Goal: Task Accomplishment & Management: Use online tool/utility

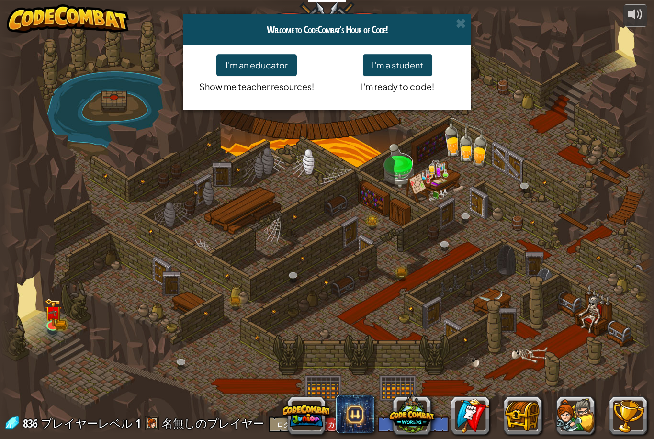
select select "ja"
click at [433, 173] on div "Welcome to CodeCombat's Hour of Code! I'm an educator Show me teacher resources…" at bounding box center [327, 219] width 654 height 439
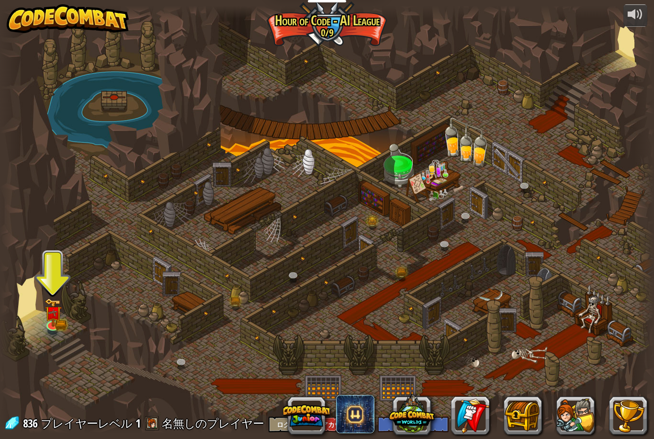
click at [458, 216] on link at bounding box center [466, 217] width 19 height 14
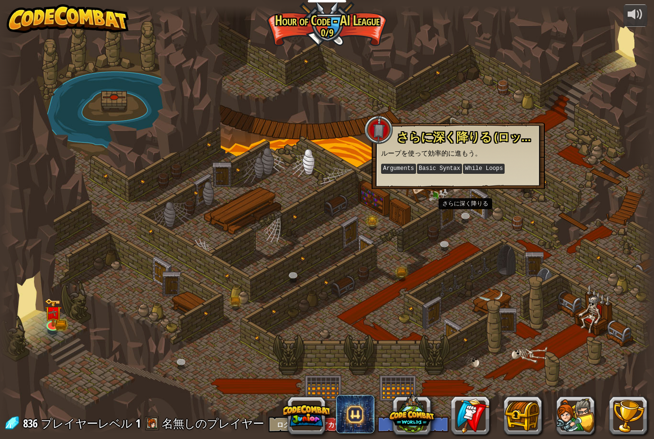
click at [514, 190] on div at bounding box center [327, 220] width 654 height 428
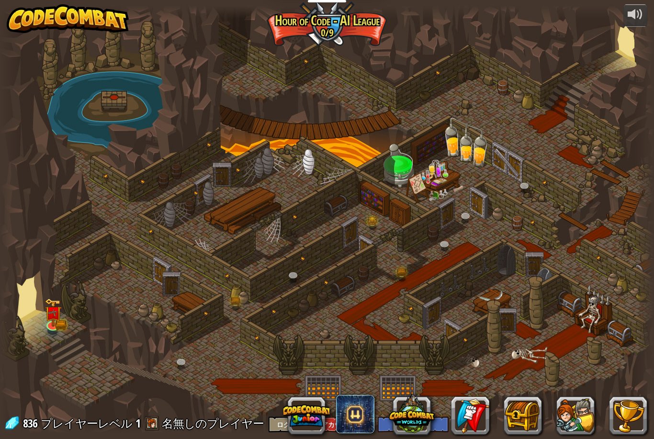
click at [512, 181] on div at bounding box center [327, 220] width 654 height 428
click at [526, 180] on link at bounding box center [525, 187] width 19 height 14
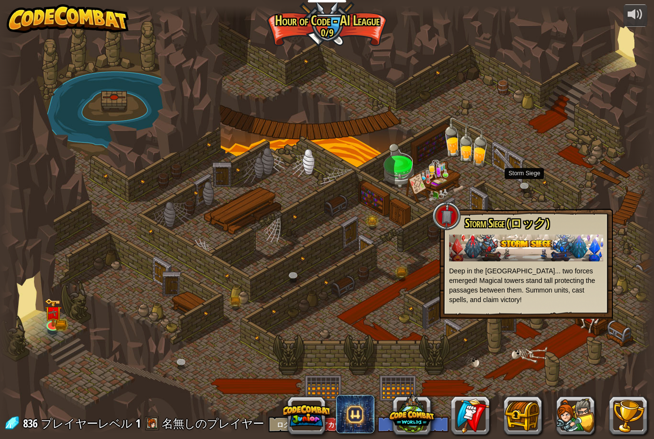
click at [42, 310] on div at bounding box center [327, 220] width 654 height 428
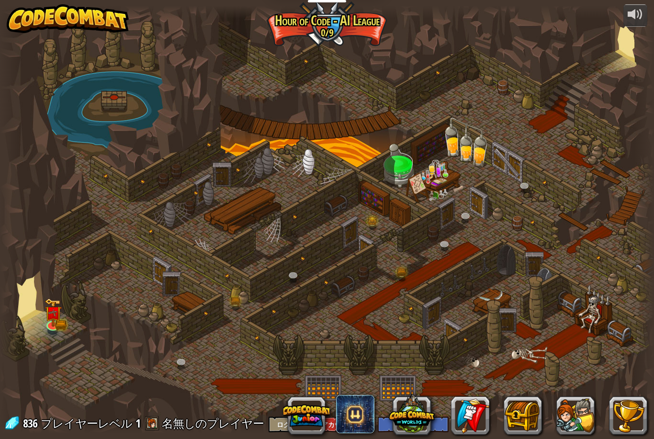
click at [61, 300] on img at bounding box center [52, 312] width 17 height 29
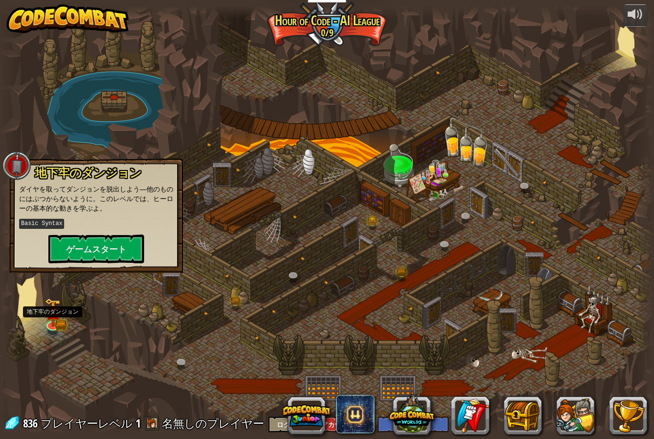
click at [121, 235] on button "ゲームスタート" at bounding box center [96, 249] width 96 height 29
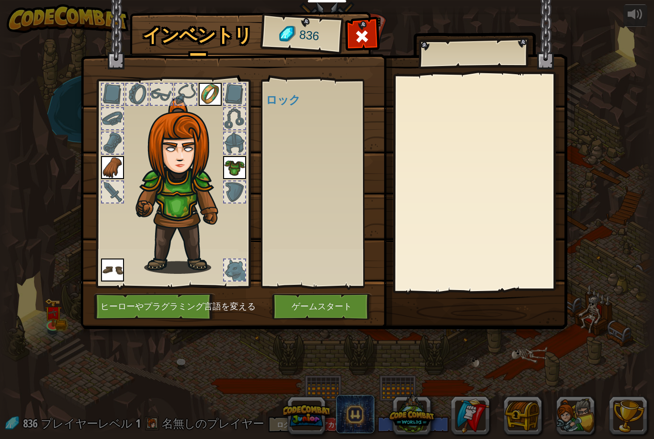
click at [355, 328] on img at bounding box center [323, 156] width 487 height 348
click at [311, 312] on button "ゲームスタート" at bounding box center [322, 307] width 100 height 26
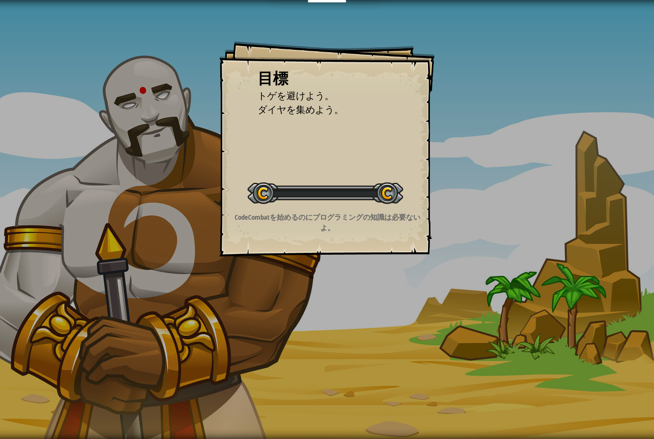
click at [306, 306] on div "目標 トゲを避けよう。 ダイヤを集めよう。 レベルスタート Error loading from server. Try refreshing the pag…" at bounding box center [327, 219] width 654 height 439
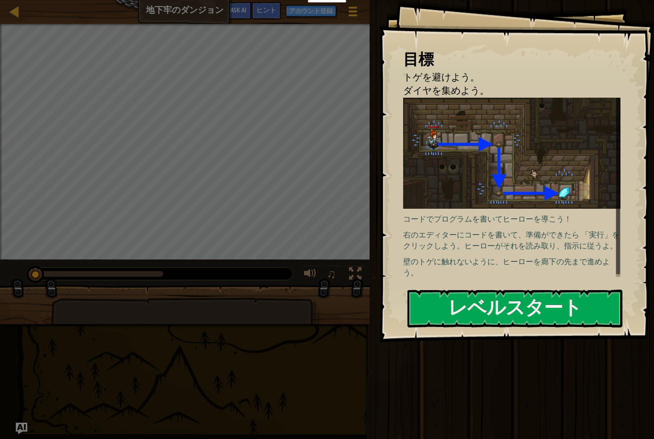
click at [453, 290] on button "レベルスタート" at bounding box center [515, 309] width 215 height 38
